Goal: Transaction & Acquisition: Purchase product/service

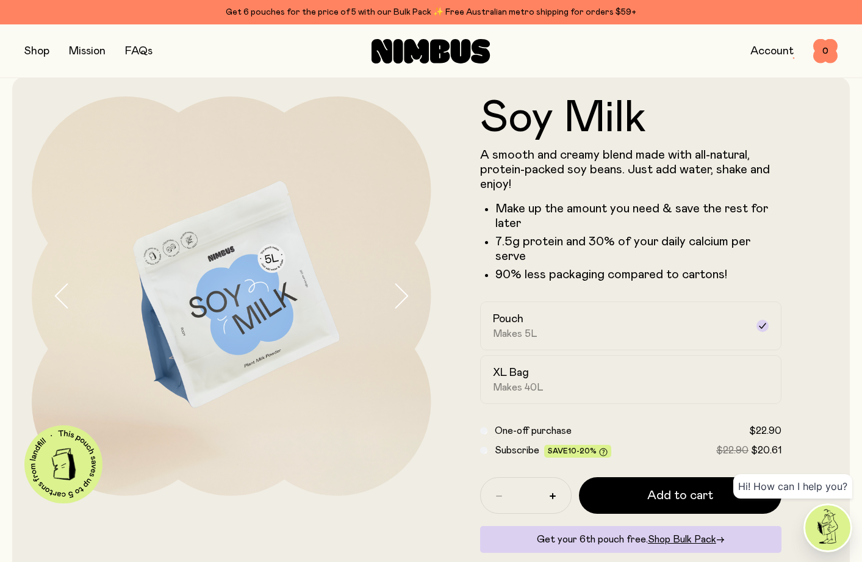
scroll to position [189, 0]
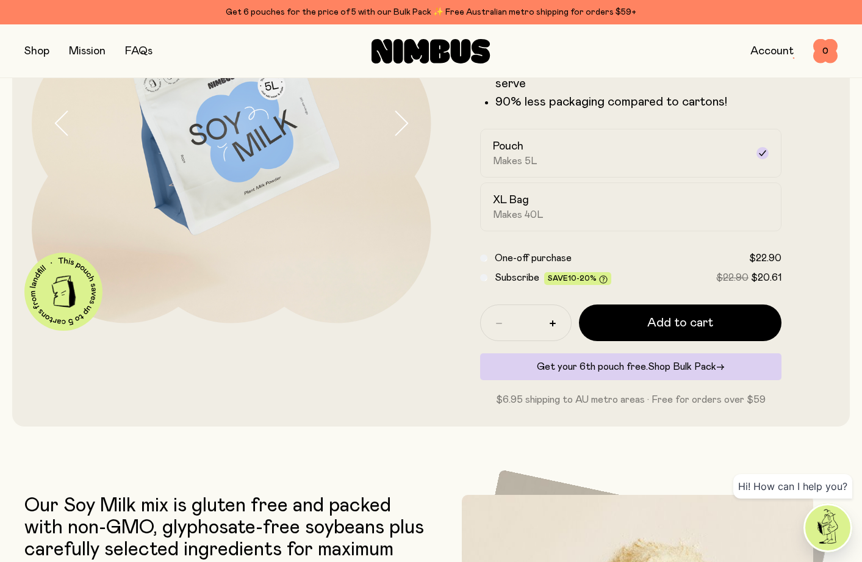
click at [667, 362] on span "Shop Bulk Pack" at bounding box center [682, 367] width 68 height 10
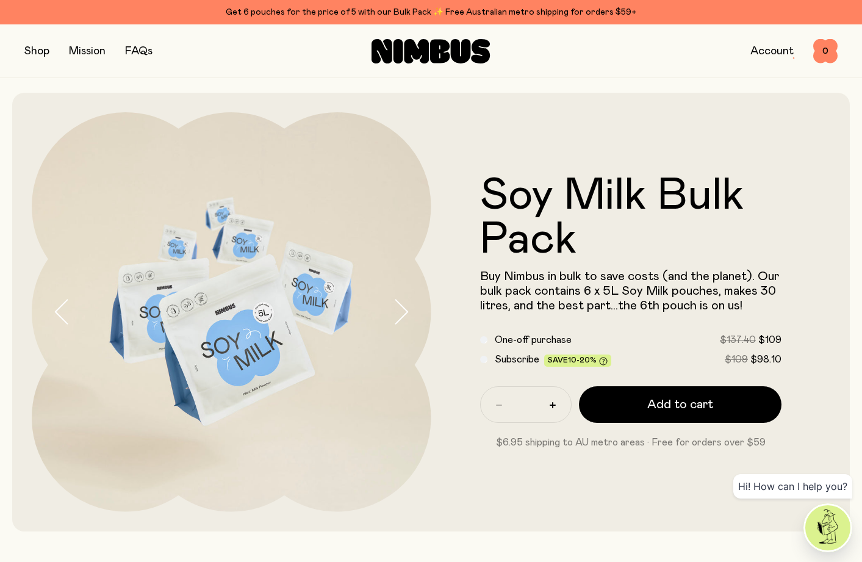
click at [778, 50] on link "Account" at bounding box center [771, 51] width 43 height 11
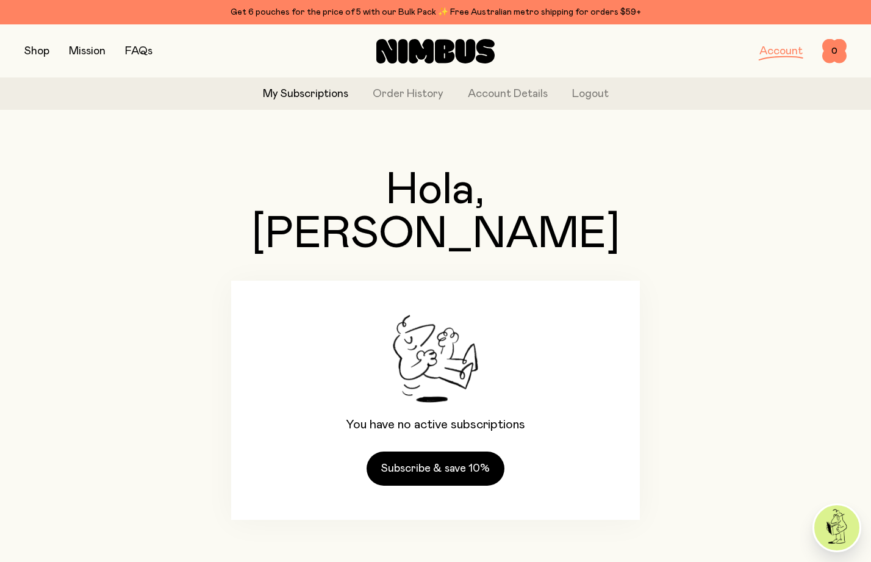
click at [37, 52] on button "button" at bounding box center [36, 51] width 25 height 17
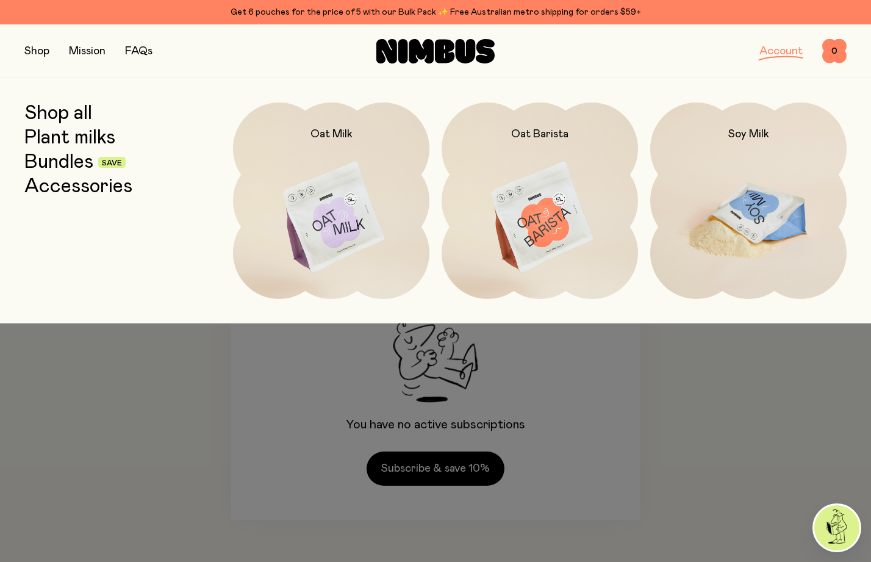
click at [762, 209] on img at bounding box center [748, 217] width 196 height 231
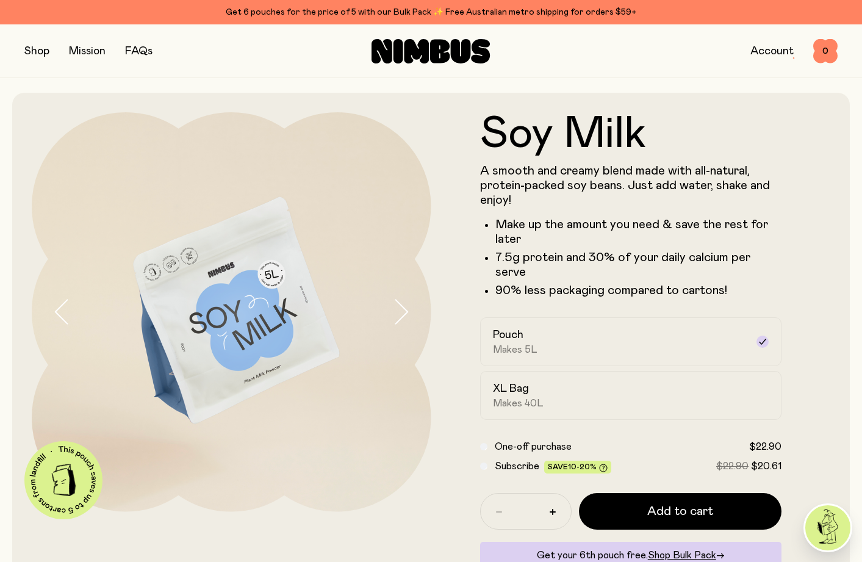
scroll to position [56, 0]
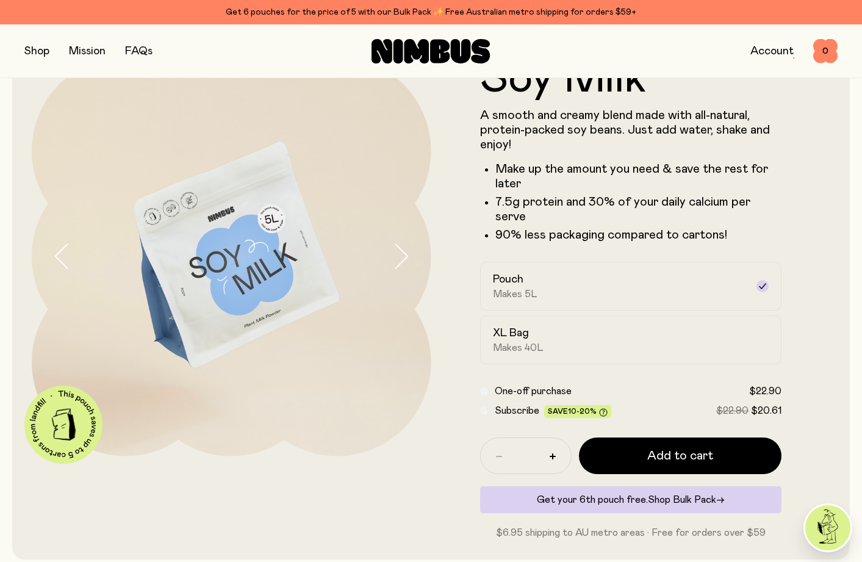
click at [667, 495] on span "Shop Bulk Pack" at bounding box center [682, 500] width 68 height 10
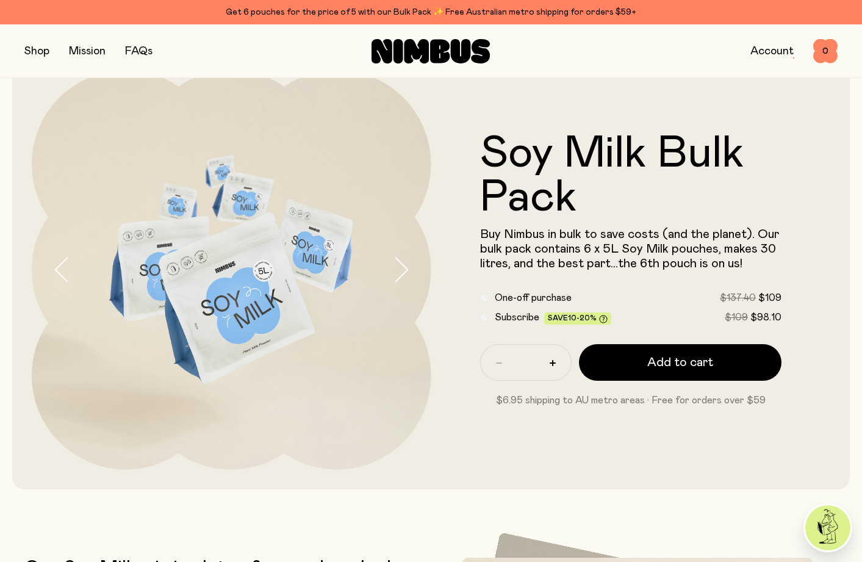
scroll to position [91, 0]
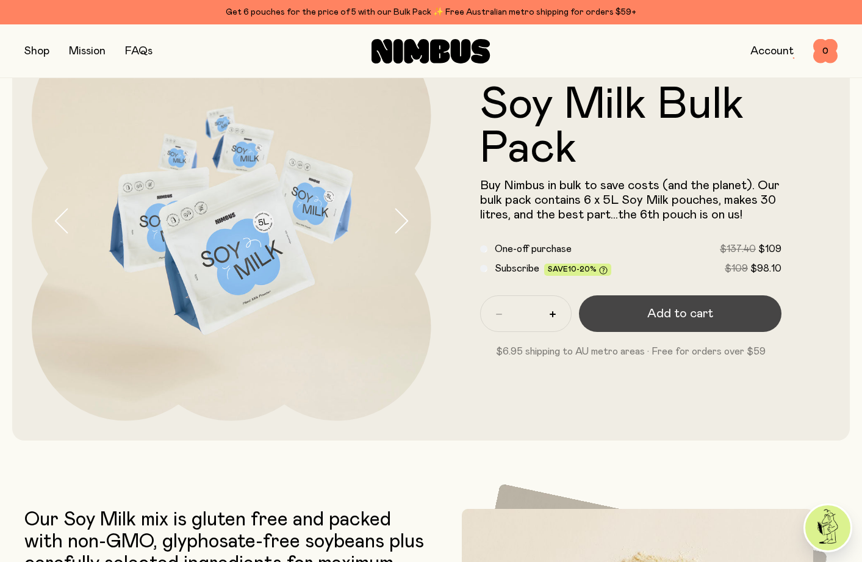
click at [677, 312] on span "Add to cart" at bounding box center [680, 313] width 66 height 17
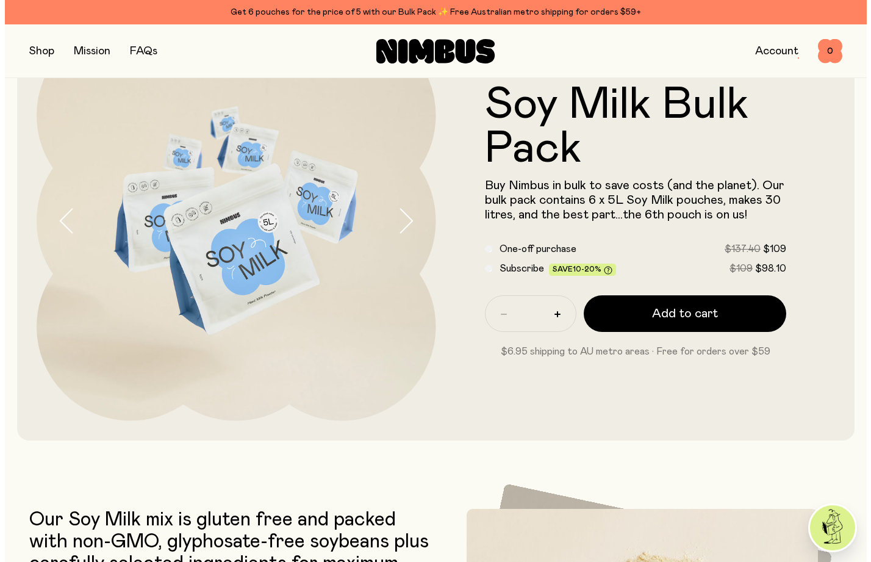
scroll to position [0, 0]
